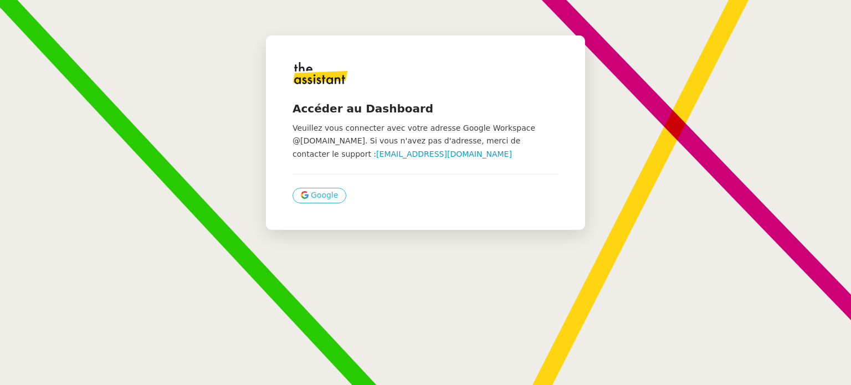
click at [319, 191] on span "Google" at bounding box center [324, 195] width 27 height 13
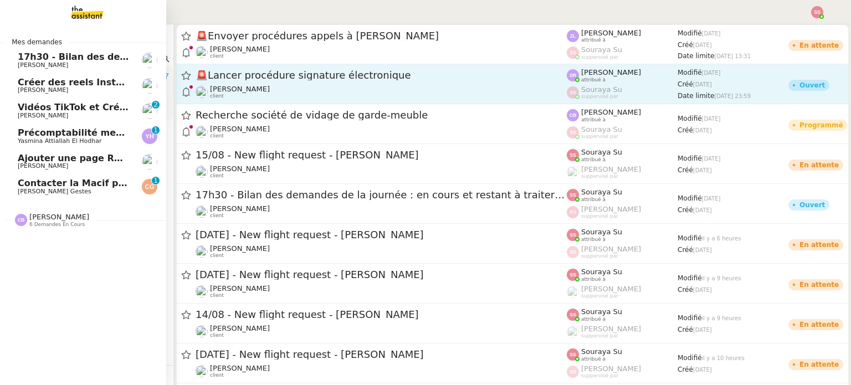
drag, startPoint x: 95, startPoint y: 61, endPoint x: 215, endPoint y: 69, distance: 120.5
click at [95, 60] on span "17h30 - Bilan des demandes de la journée : en cours et restant à traiter - 8 ao…" at bounding box center [219, 57] width 403 height 11
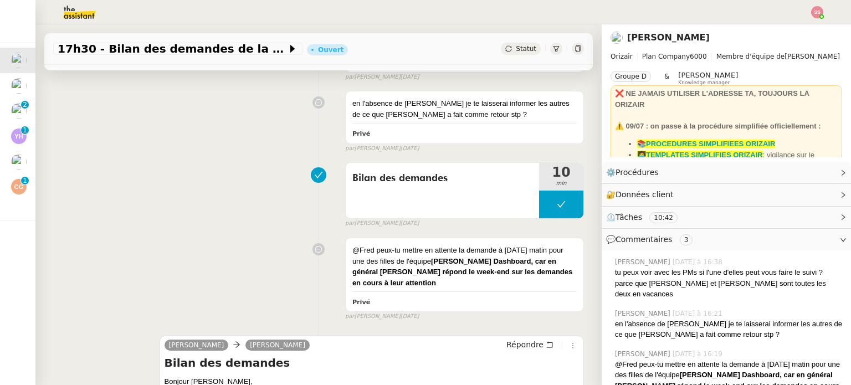
scroll to position [499, 0]
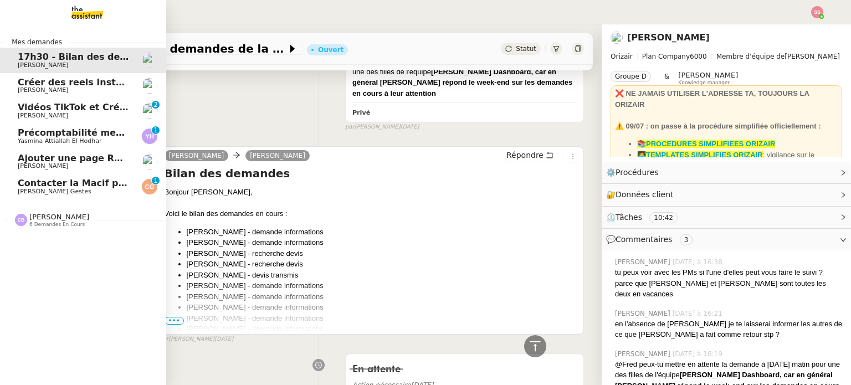
click at [37, 182] on span "Contacter la Macif pour nouvel ordre de mission" at bounding box center [138, 183] width 241 height 11
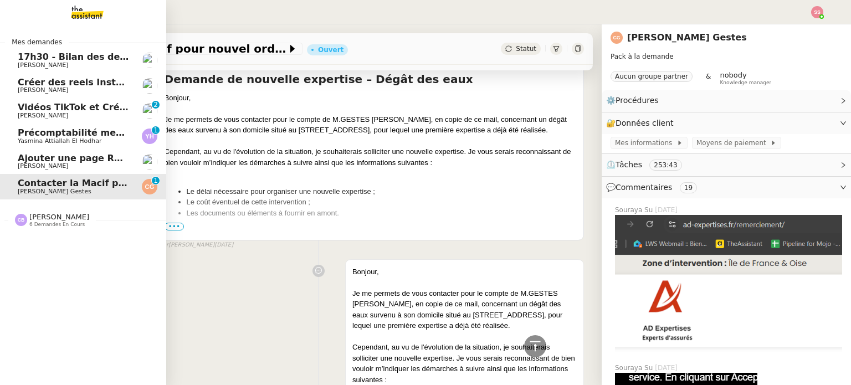
scroll to position [408, 0]
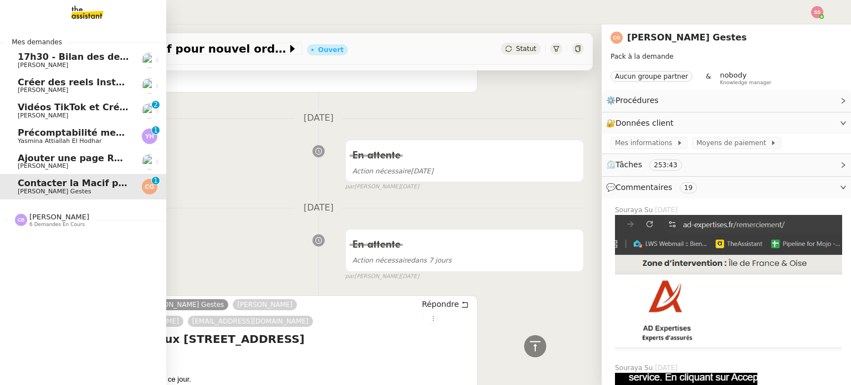
click at [73, 104] on span "Vidéos TikTok et Créatives META - août 2025" at bounding box center [121, 107] width 206 height 11
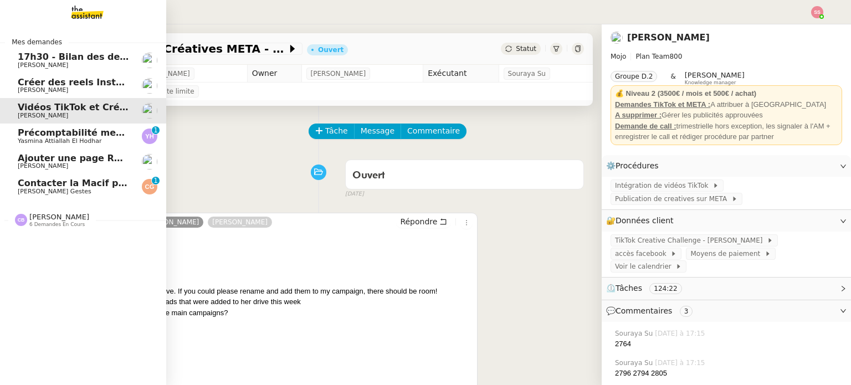
click at [73, 127] on link "Précomptabilité mensuelle - 4 août 2025 Yasmina Attiallah El Hodhar 0 1 2 3 4 5…" at bounding box center [83, 136] width 166 height 25
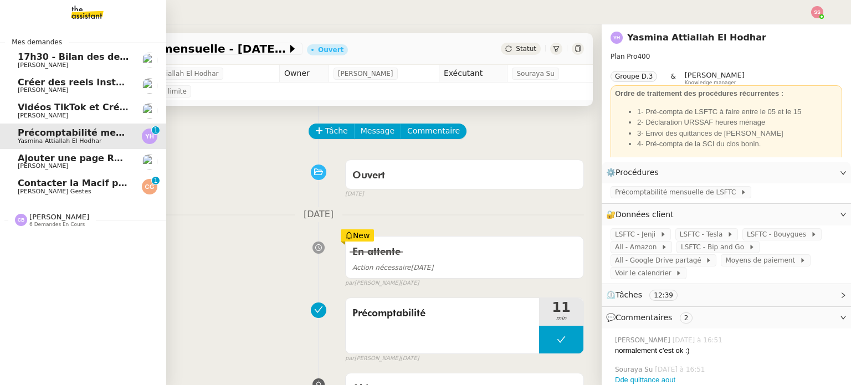
click at [68, 109] on span "Vidéos TikTok et Créatives META - août 2025" at bounding box center [121, 107] width 206 height 11
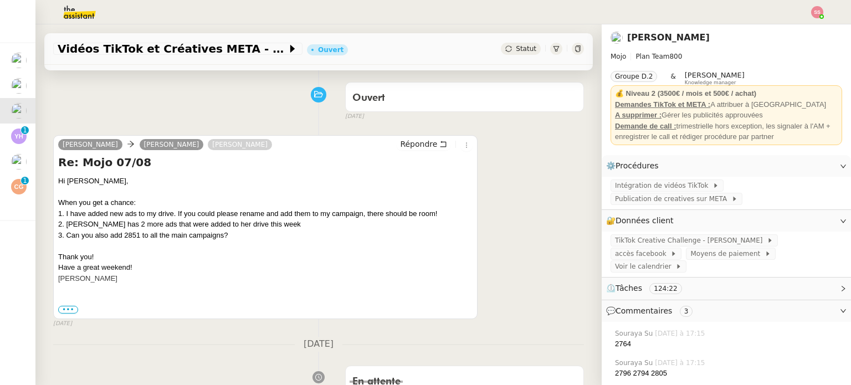
scroll to position [111, 0]
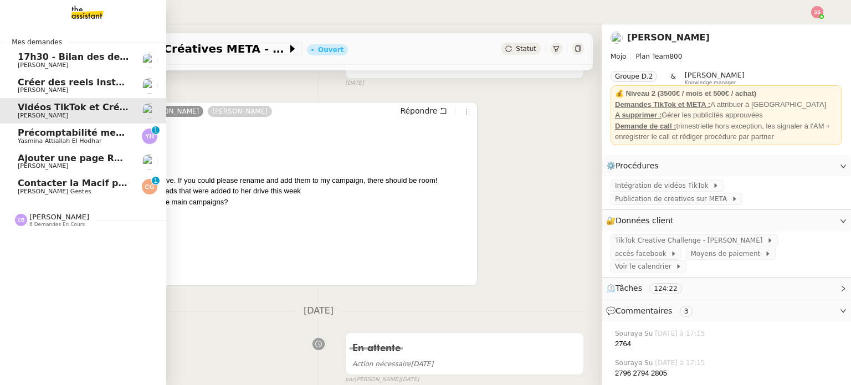
click at [33, 80] on span "Créer des reels Instagram" at bounding box center [83, 82] width 130 height 11
